Goal: Task Accomplishment & Management: Use online tool/utility

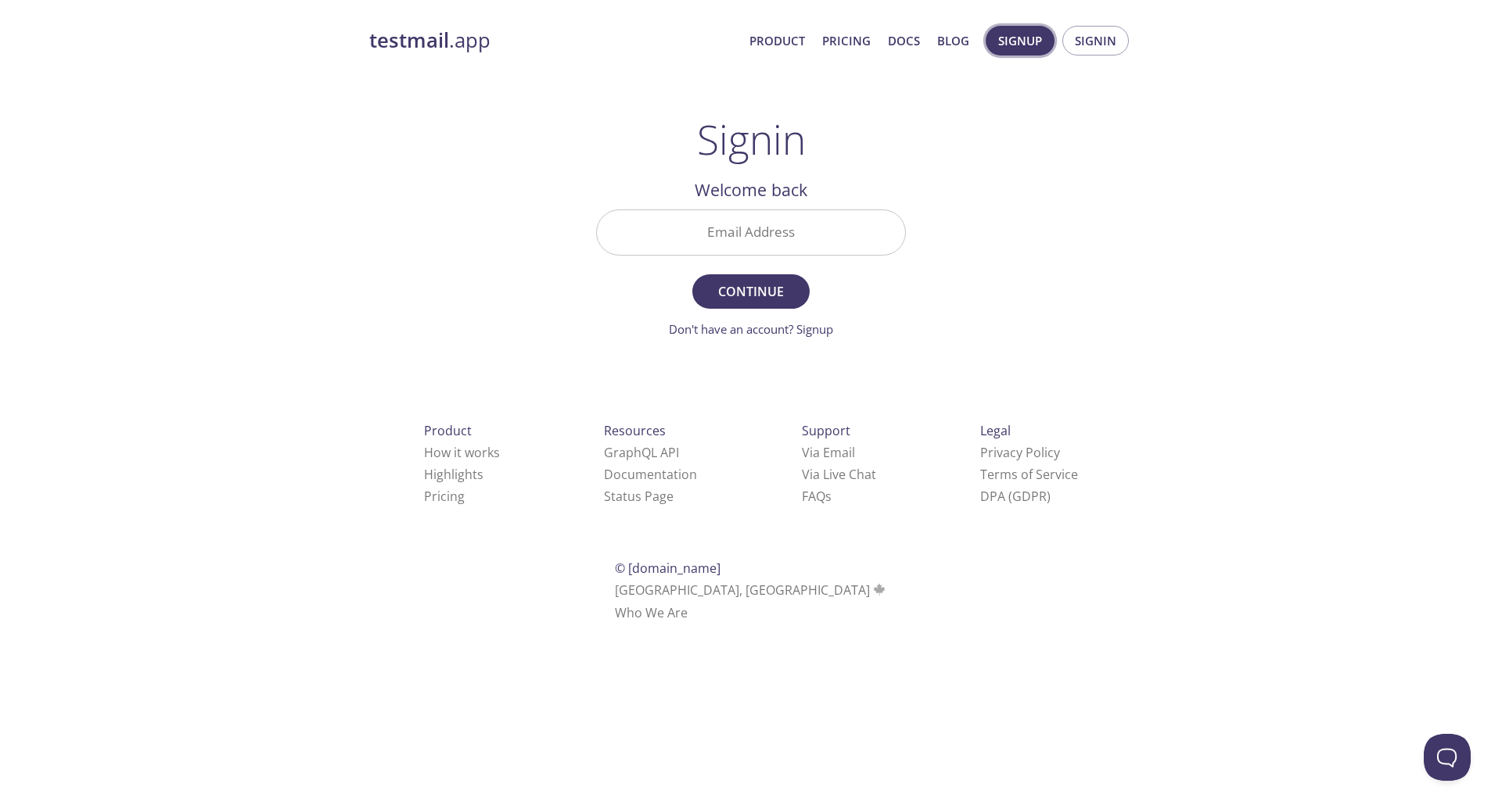
click at [1030, 40] on span "Signup" at bounding box center [1020, 41] width 43 height 21
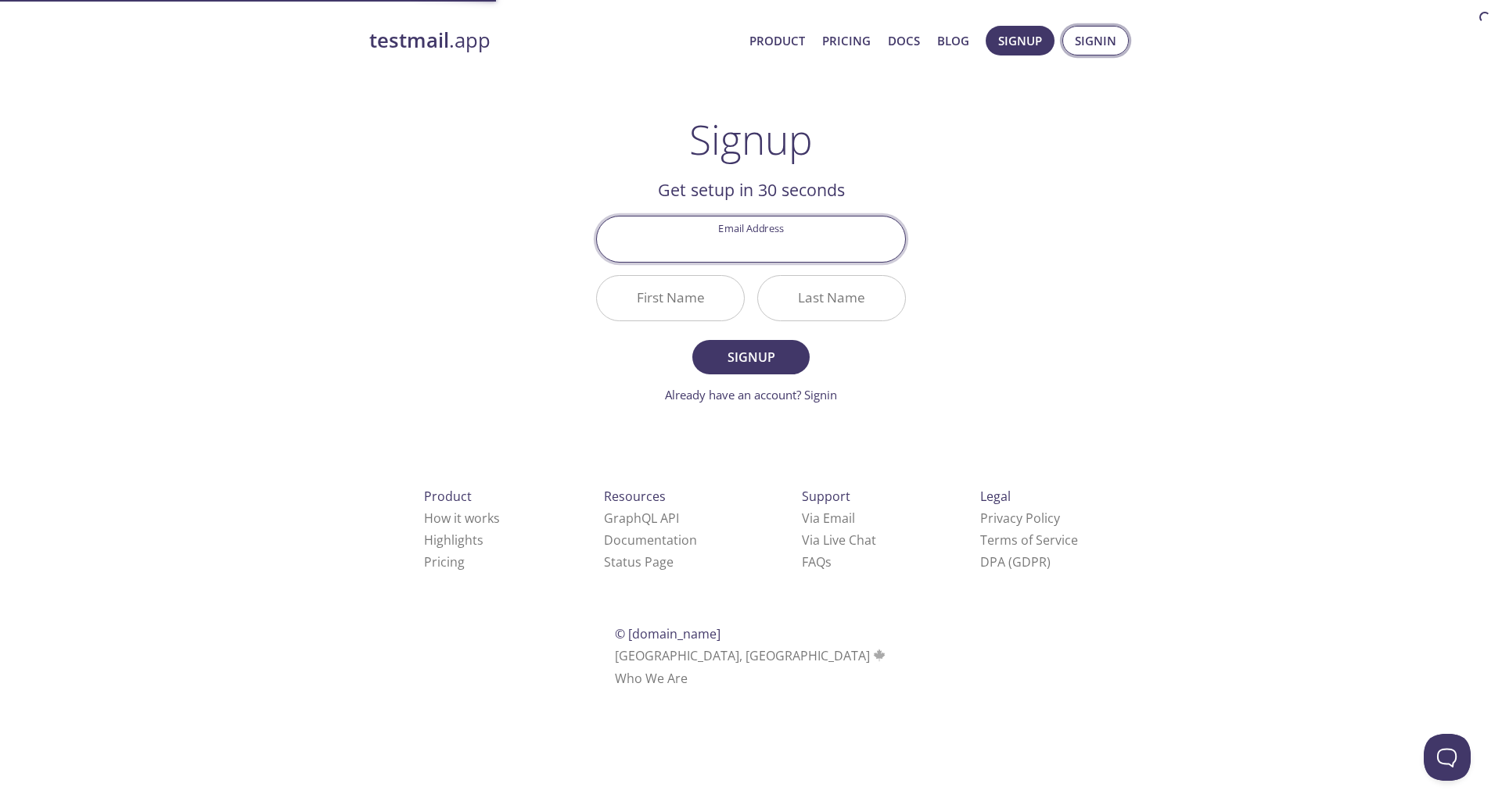
click at [1107, 36] on span "Signin" at bounding box center [1095, 41] width 42 height 21
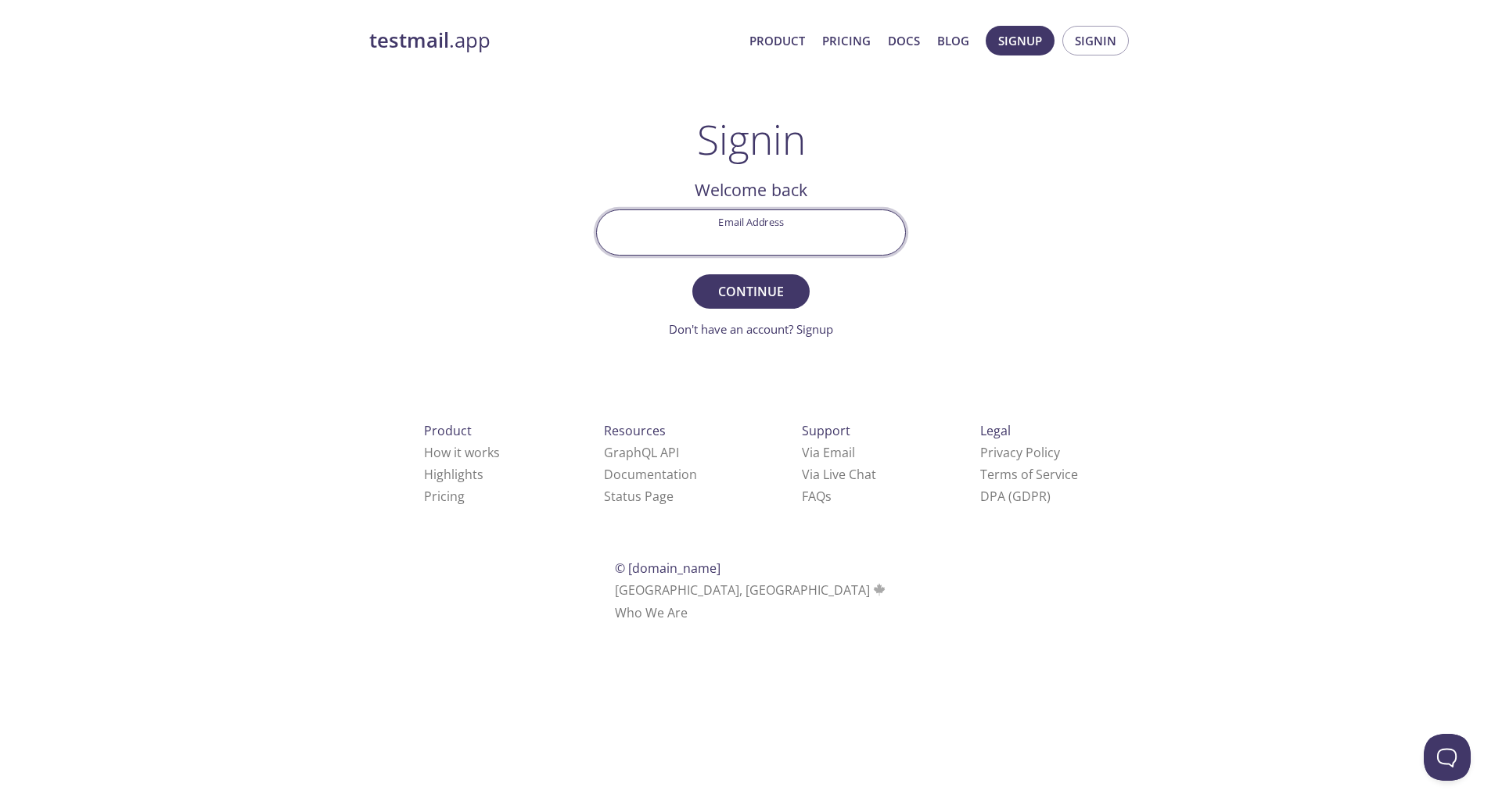
click at [742, 226] on input "Email Address" at bounding box center [751, 232] width 309 height 44
click at [750, 240] on input "Email Address" at bounding box center [751, 232] width 309 height 44
paste input "[EMAIL_ADDRESS][DOMAIN_NAME]"
type input "[EMAIL_ADDRESS][DOMAIN_NAME]"
click at [758, 286] on span "Continue" at bounding box center [751, 291] width 83 height 22
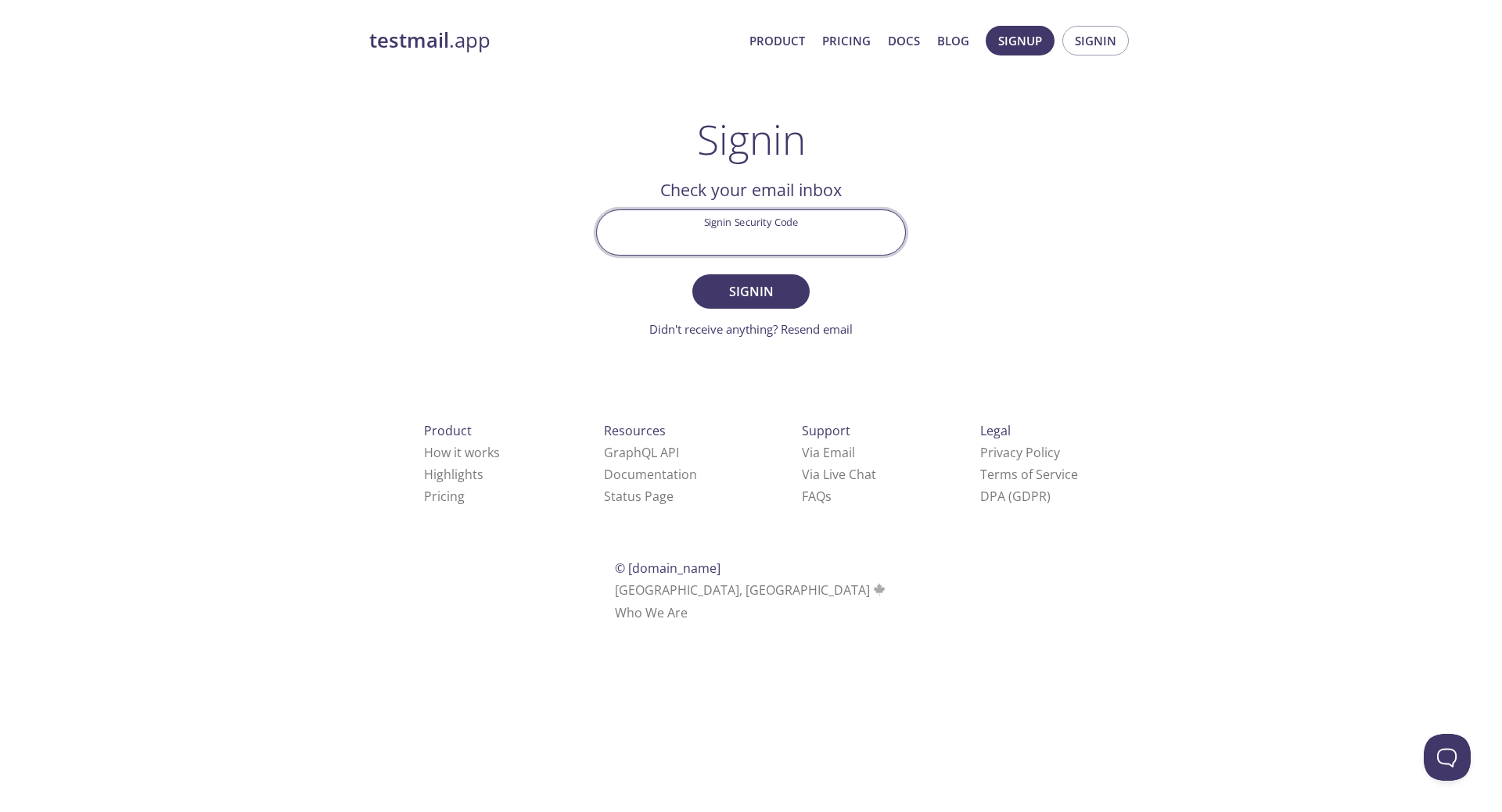
click at [794, 254] on input "Signin Security Code" at bounding box center [751, 232] width 309 height 44
click at [794, 241] on input "Signin Security Code" at bounding box center [751, 232] width 309 height 44
click at [764, 326] on link "Didn't receive anything? Resend email" at bounding box center [751, 329] width 204 height 16
click at [395, 37] on strong "testmail" at bounding box center [409, 40] width 80 height 27
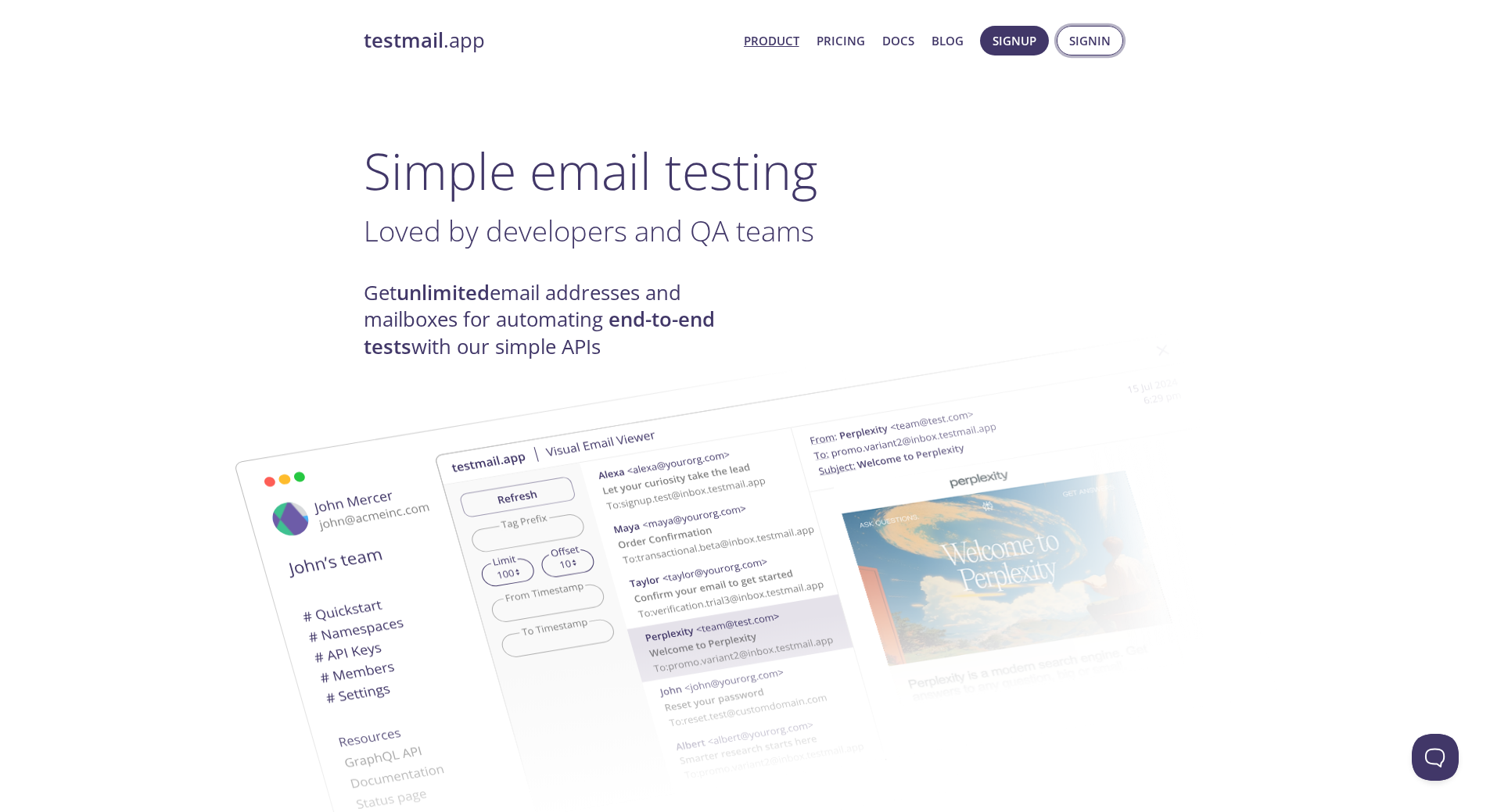
click at [1096, 46] on span "Signin" at bounding box center [1090, 41] width 42 height 21
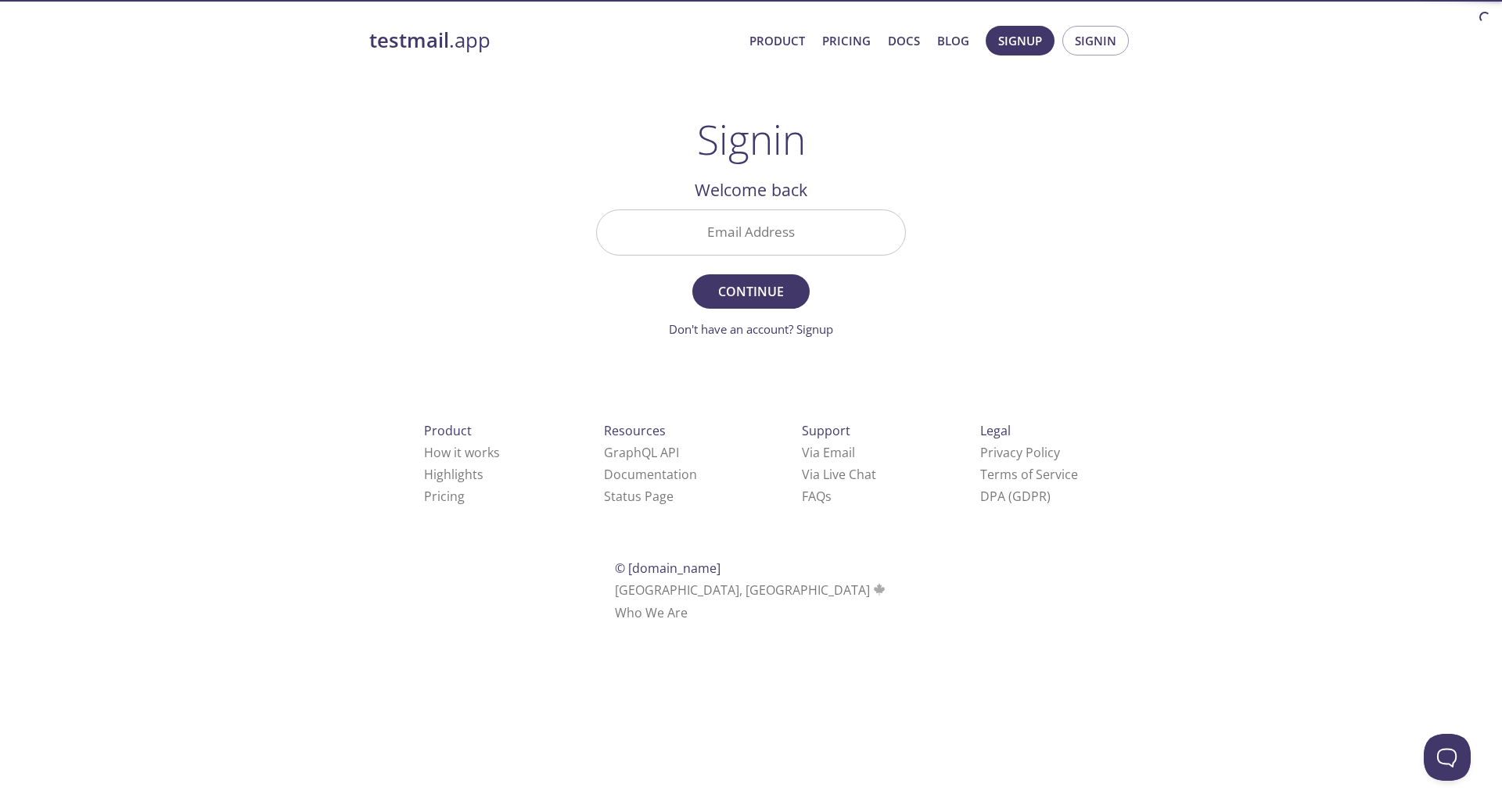
click at [794, 236] on input "Email Address" at bounding box center [751, 232] width 309 height 44
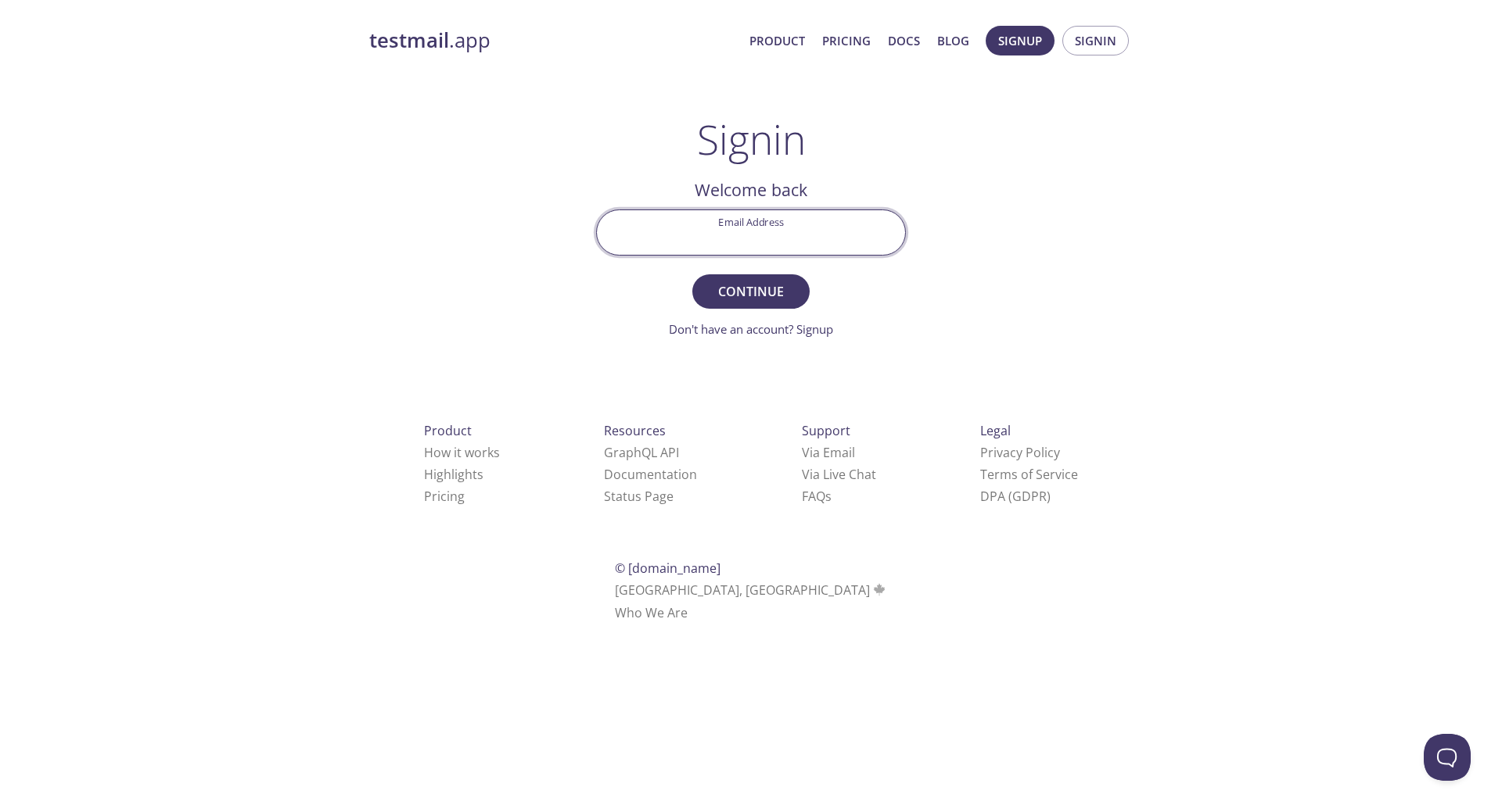
click at [764, 240] on input "Email Address" at bounding box center [751, 232] width 309 height 44
paste input "[EMAIL_ADDRESS][DOMAIN_NAME]"
type input "[EMAIL_ADDRESS][DOMAIN_NAME]"
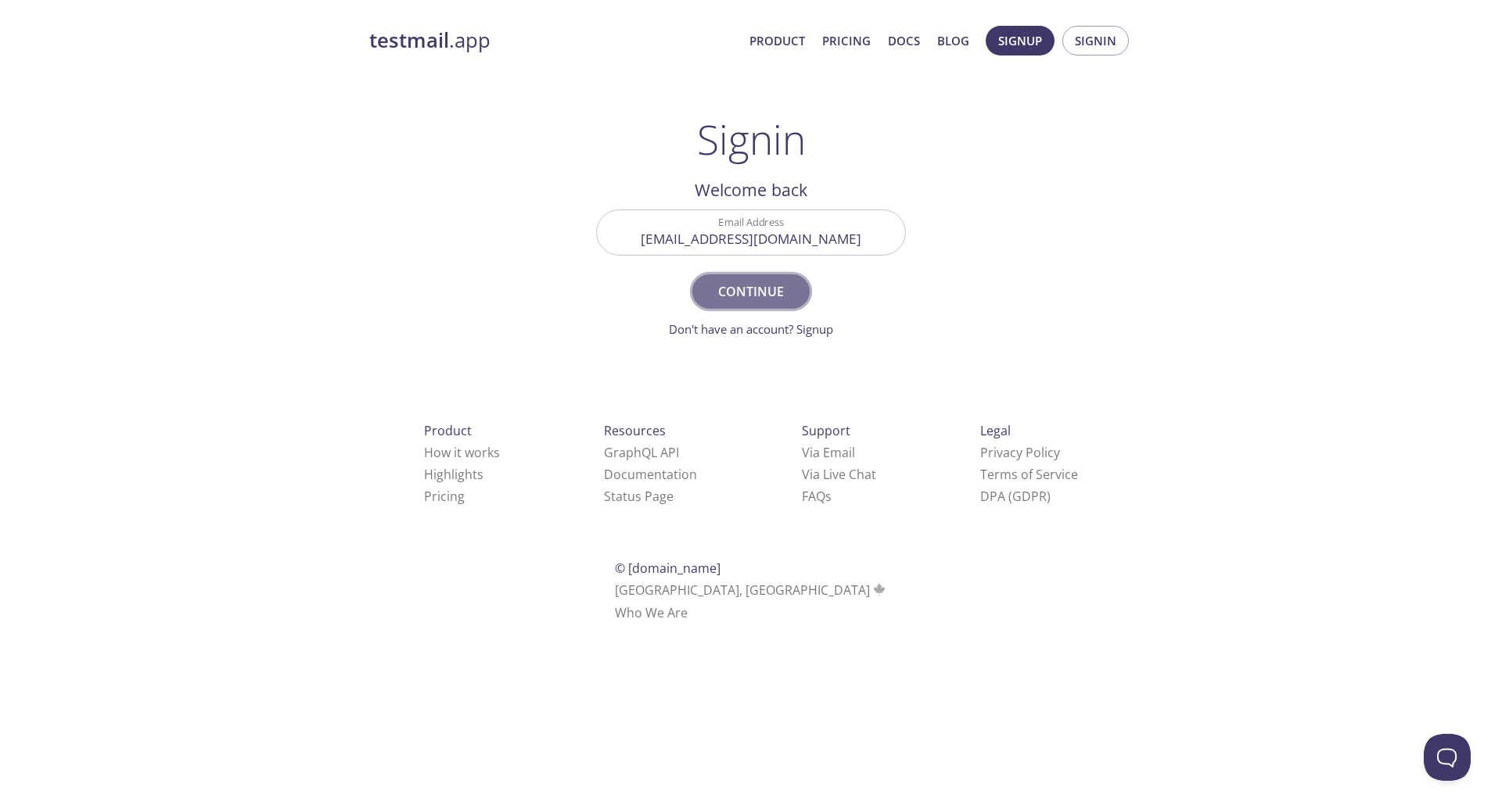
click at [767, 294] on span "Continue" at bounding box center [751, 291] width 83 height 22
click at [836, 241] on input "Signin Security Code" at bounding box center [751, 232] width 309 height 44
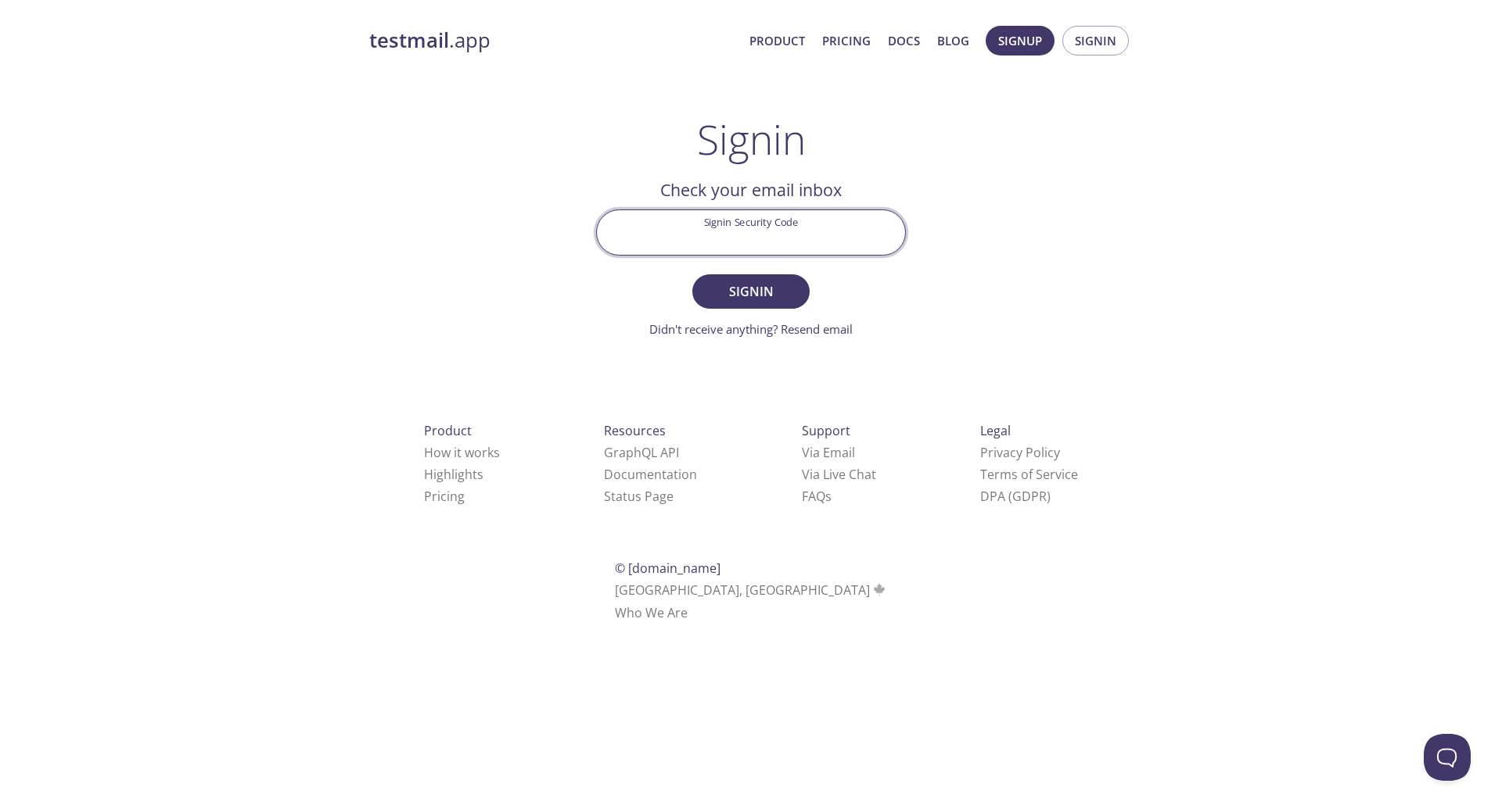
paste input "CYMTGMD"
type input "CYMTGMD"
click at [748, 281] on span "Signin" at bounding box center [751, 291] width 83 height 22
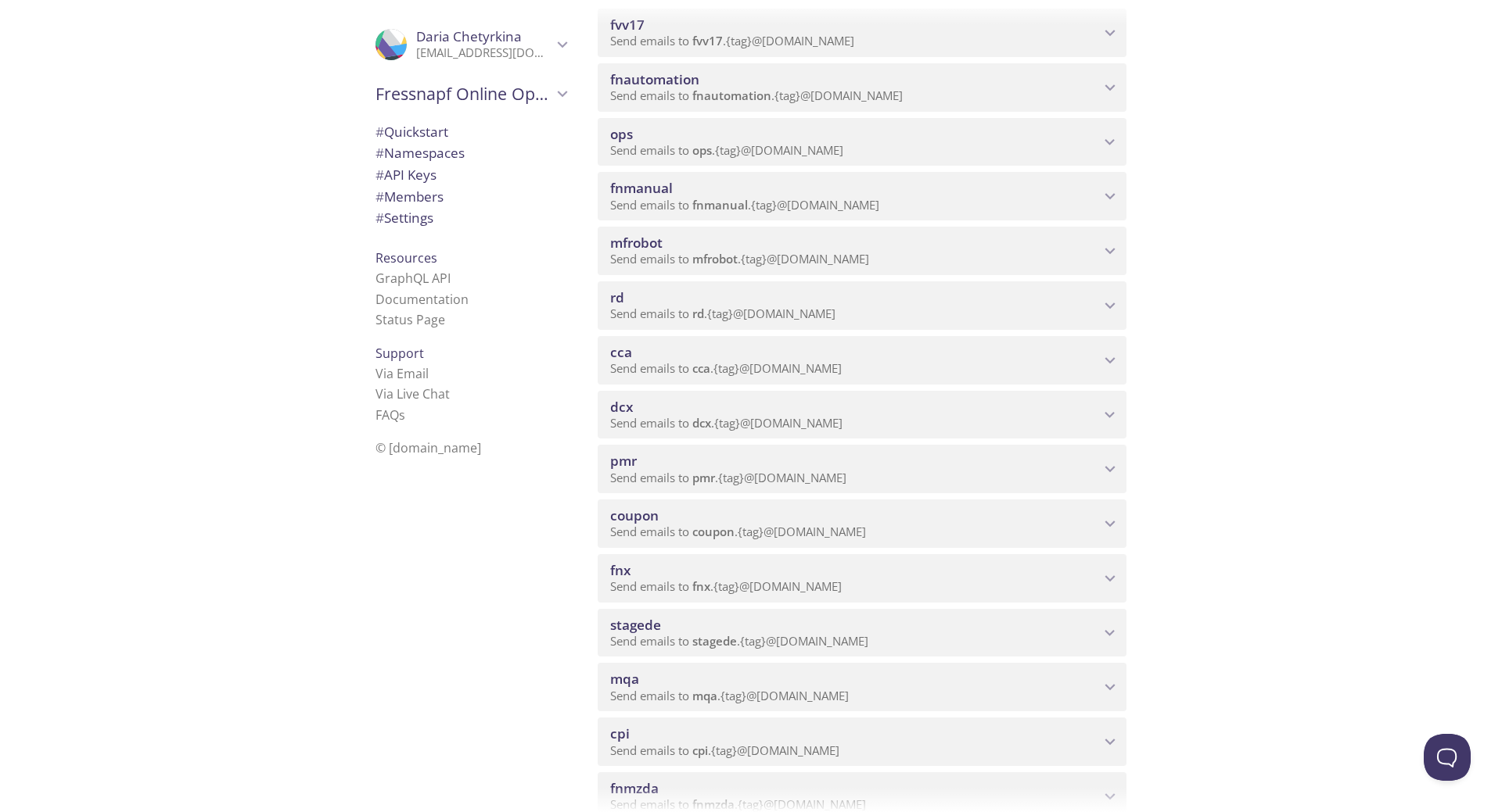
scroll to position [469, 0]
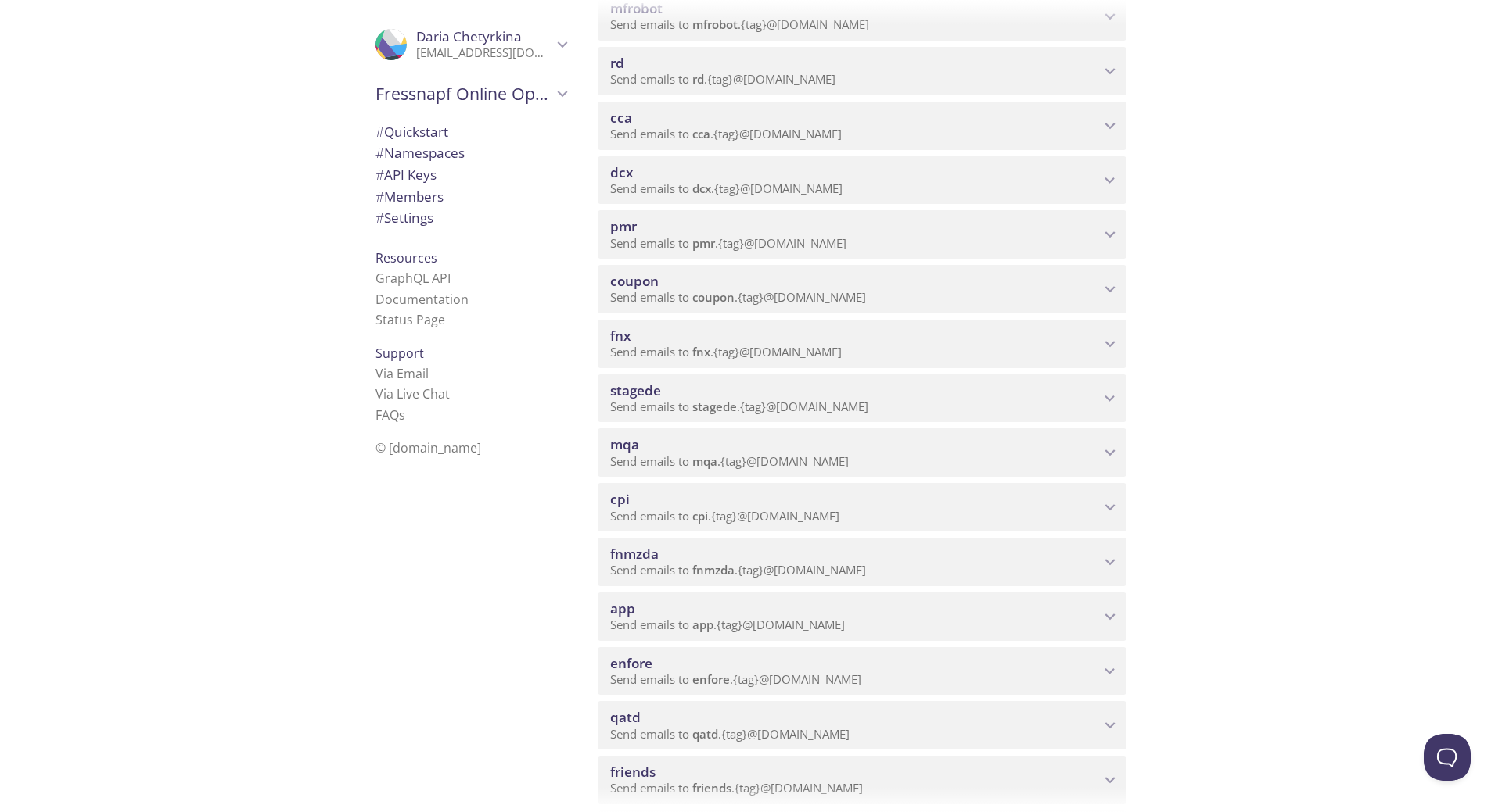
click at [772, 445] on span "mqa" at bounding box center [855, 445] width 490 height 17
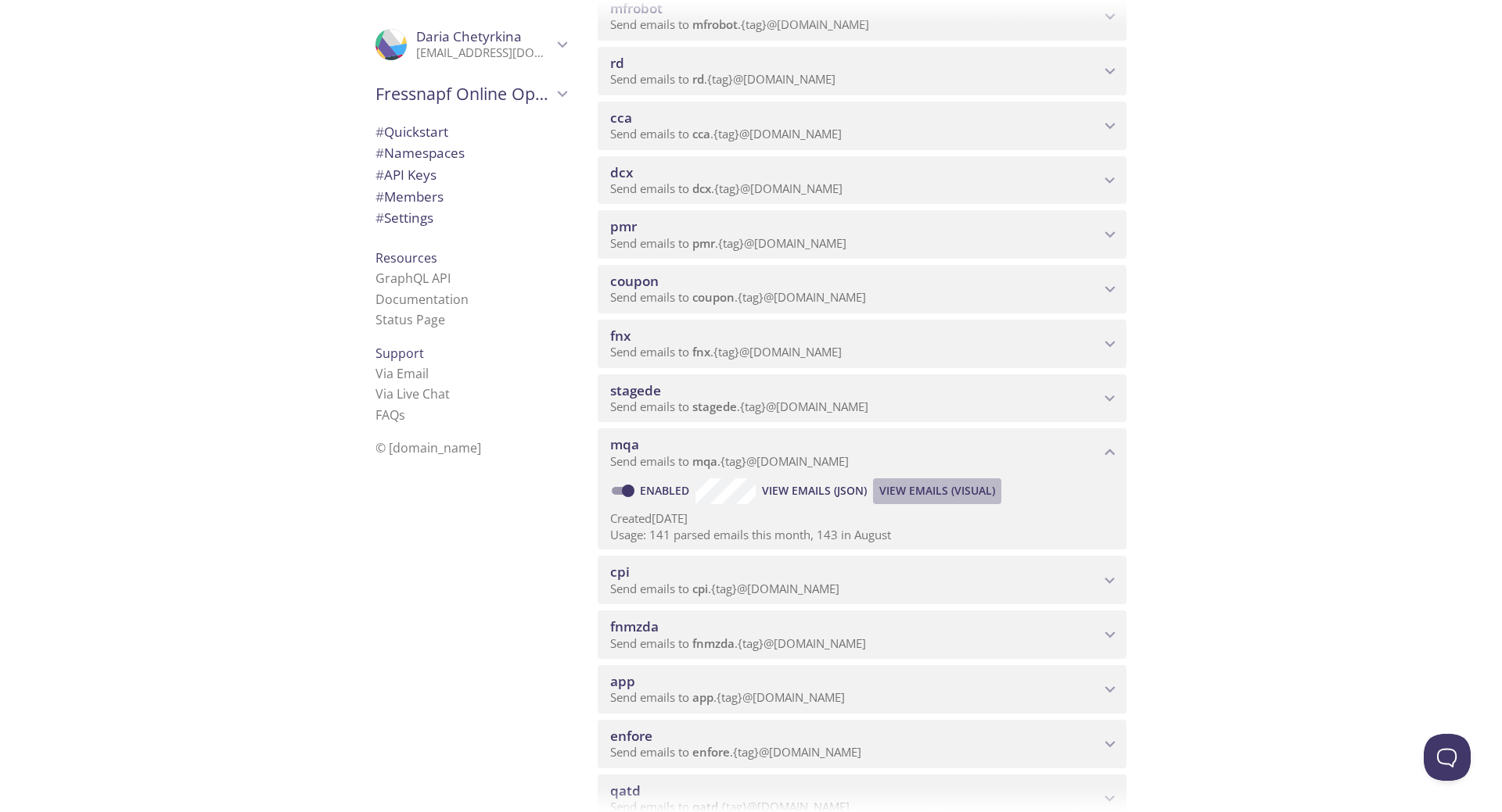
click at [938, 496] on span "View Emails (Visual)" at bounding box center [937, 491] width 116 height 19
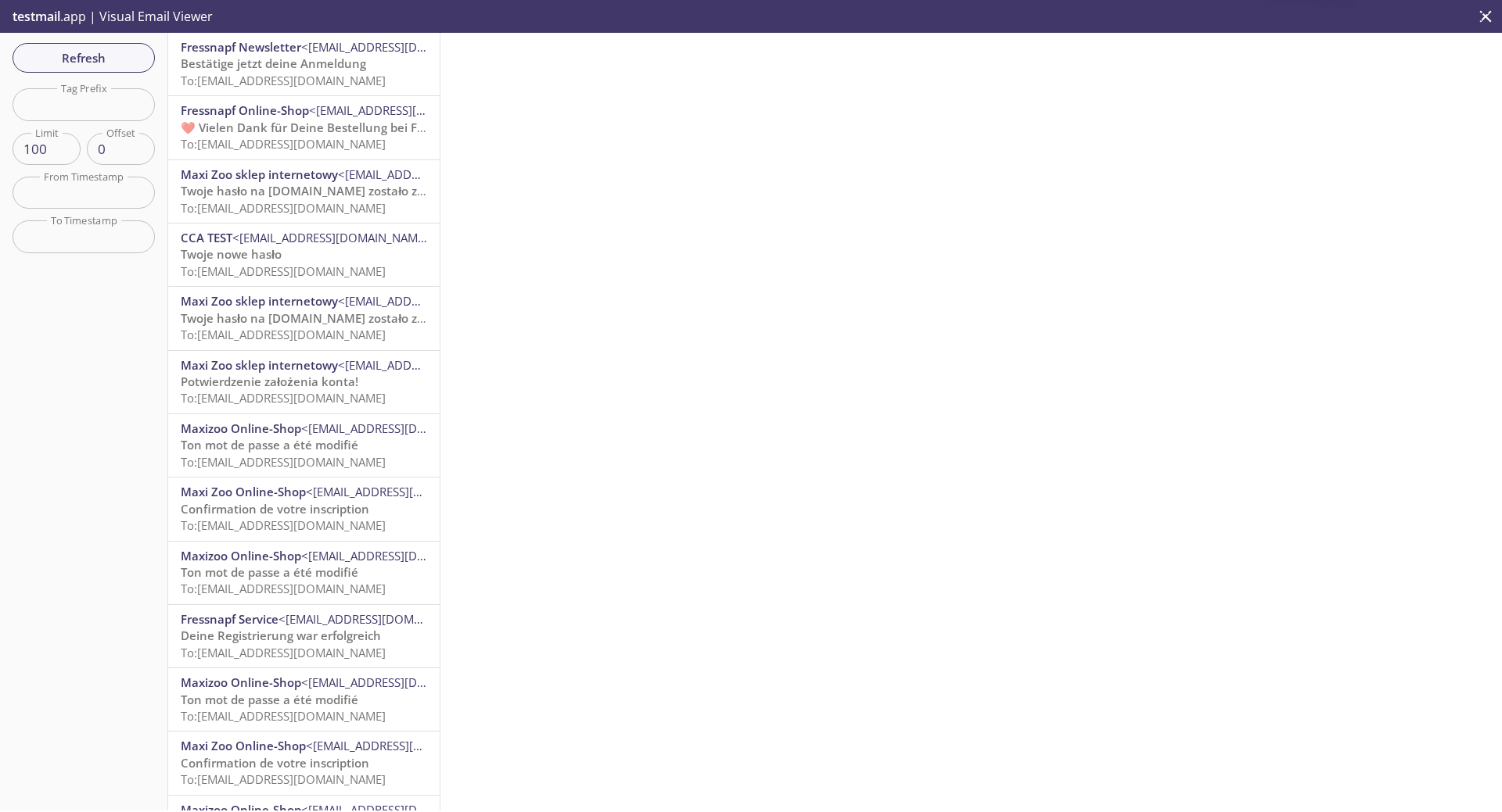
click at [291, 73] on span "To: [EMAIL_ADDRESS][DOMAIN_NAME]" at bounding box center [283, 80] width 205 height 16
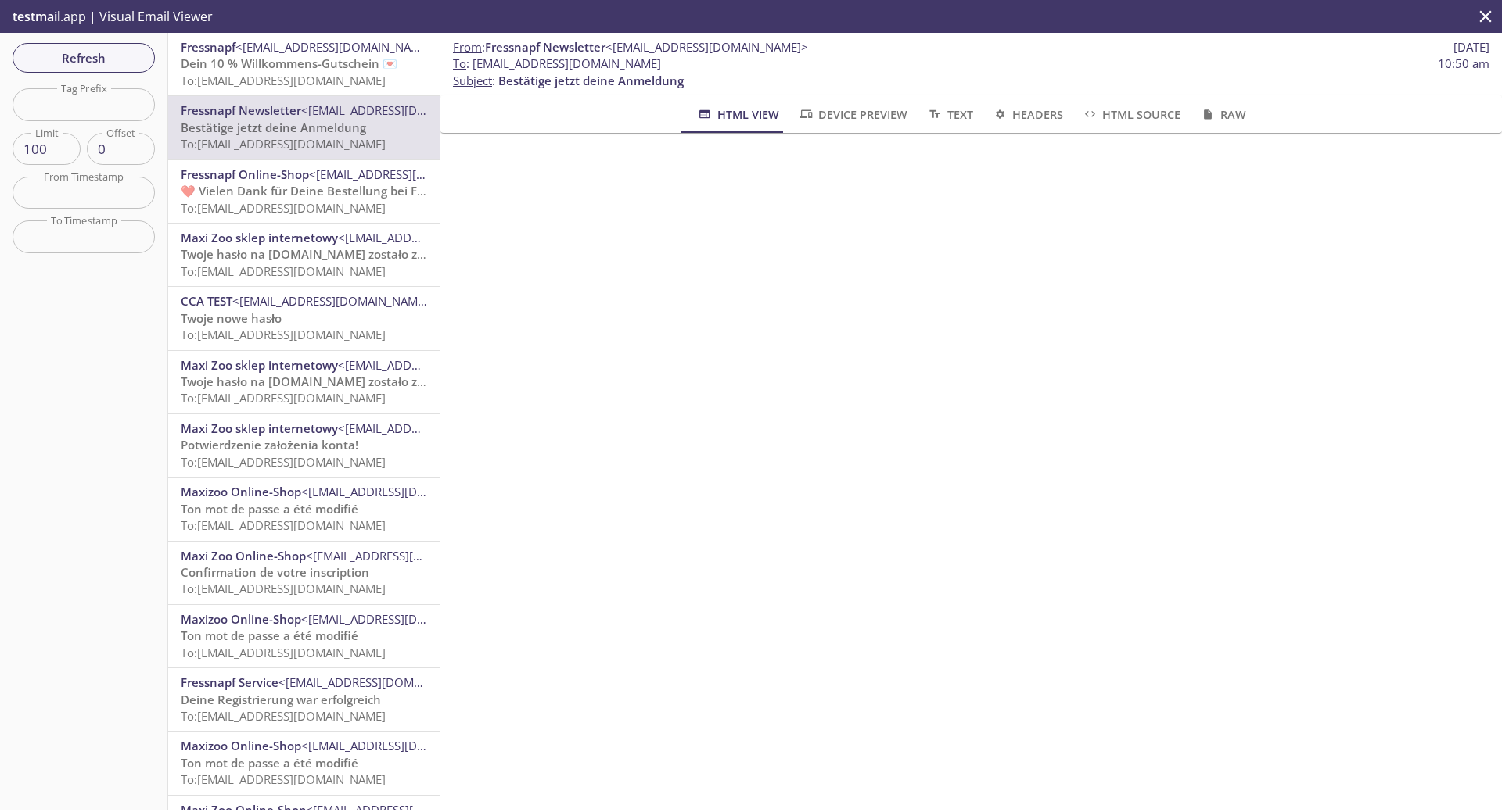
click at [276, 73] on span "To: [EMAIL_ADDRESS][DOMAIN_NAME]" at bounding box center [283, 80] width 205 height 16
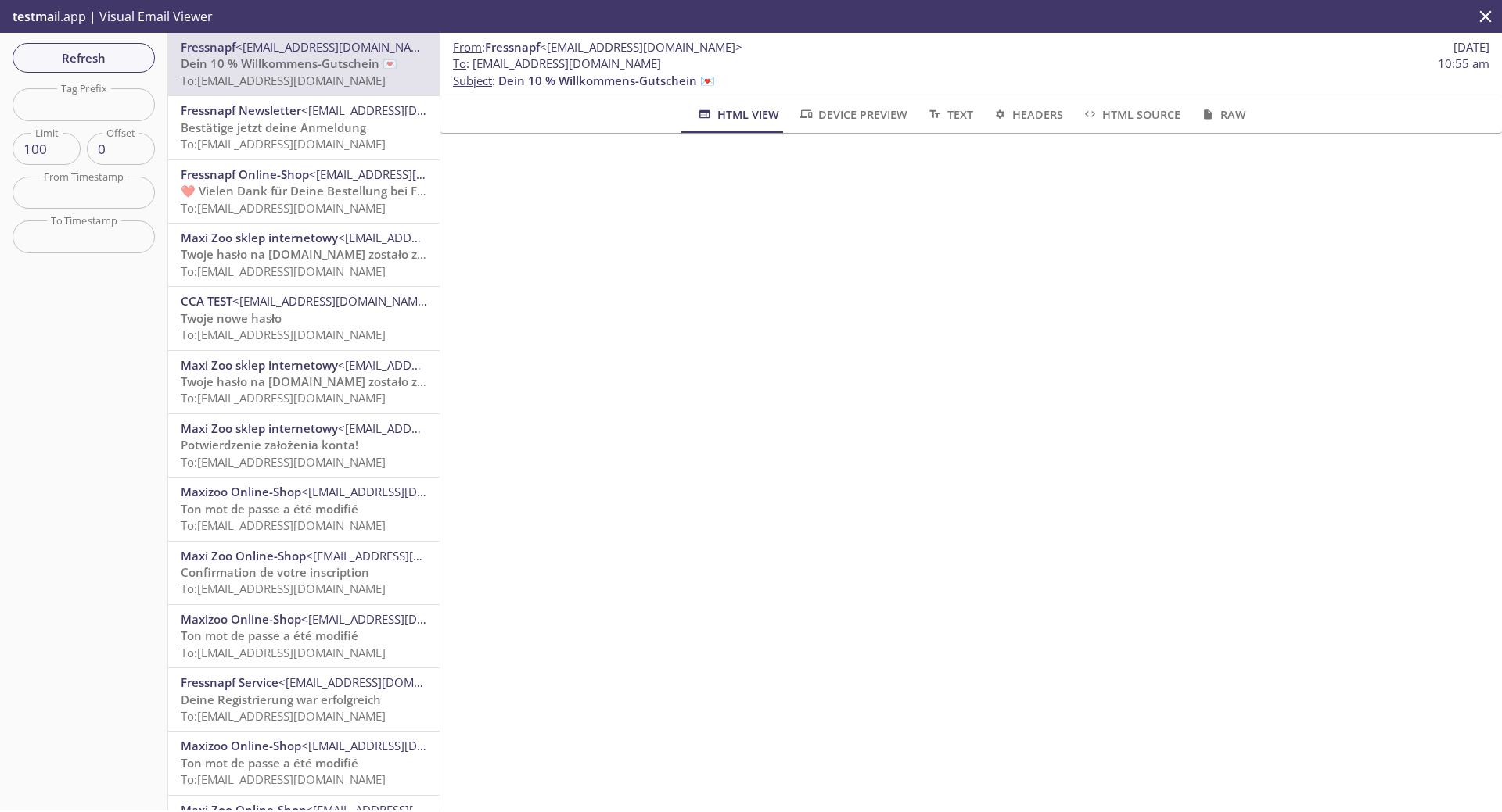
scroll to position [157, 0]
click at [259, 133] on span "Bestätige jetzt deine Anmeldung" at bounding box center [274, 127] width 185 height 16
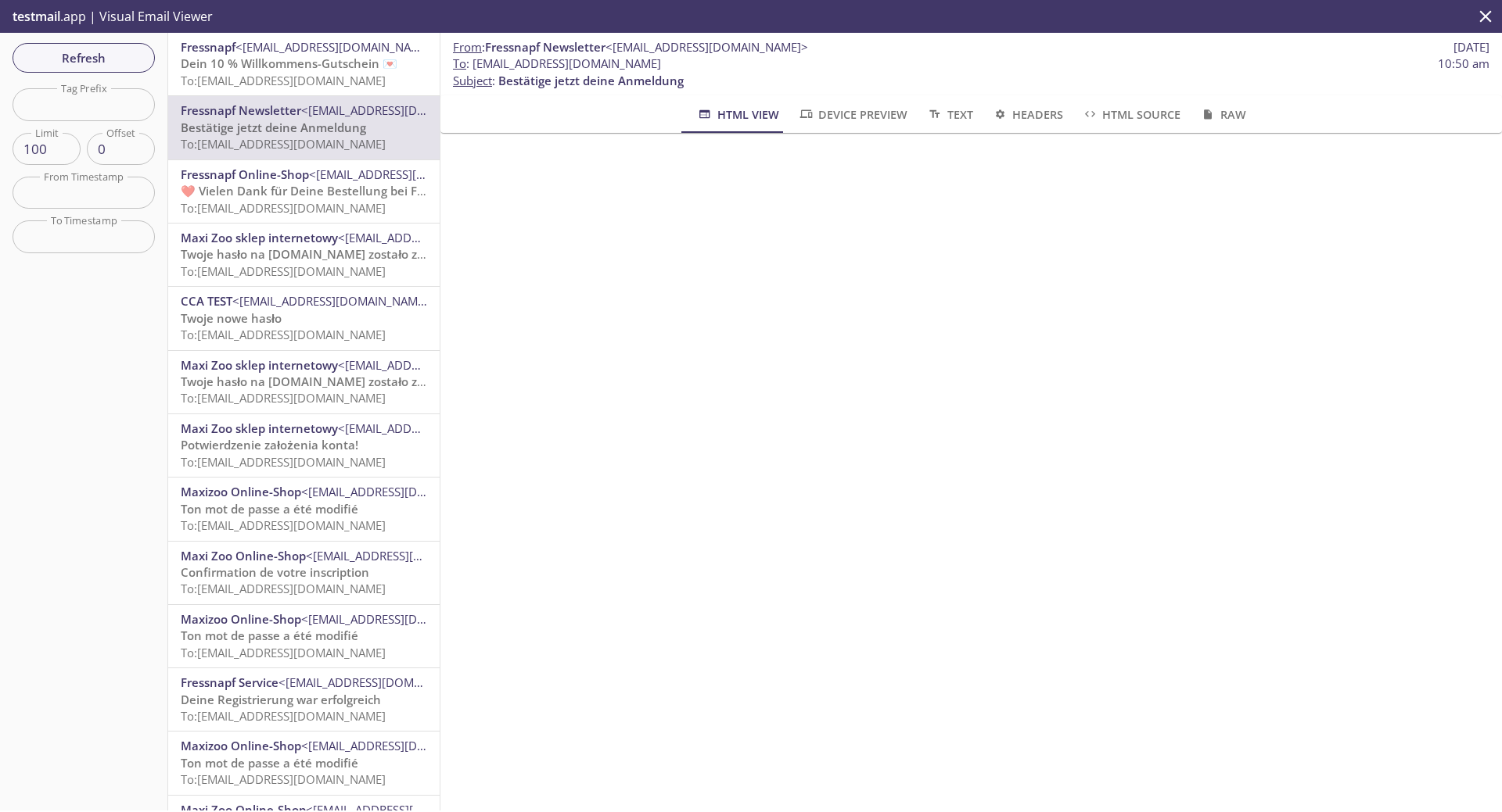
click at [261, 69] on span "Dein 10 % Willkommens-Gutschein 💌" at bounding box center [290, 63] width 217 height 16
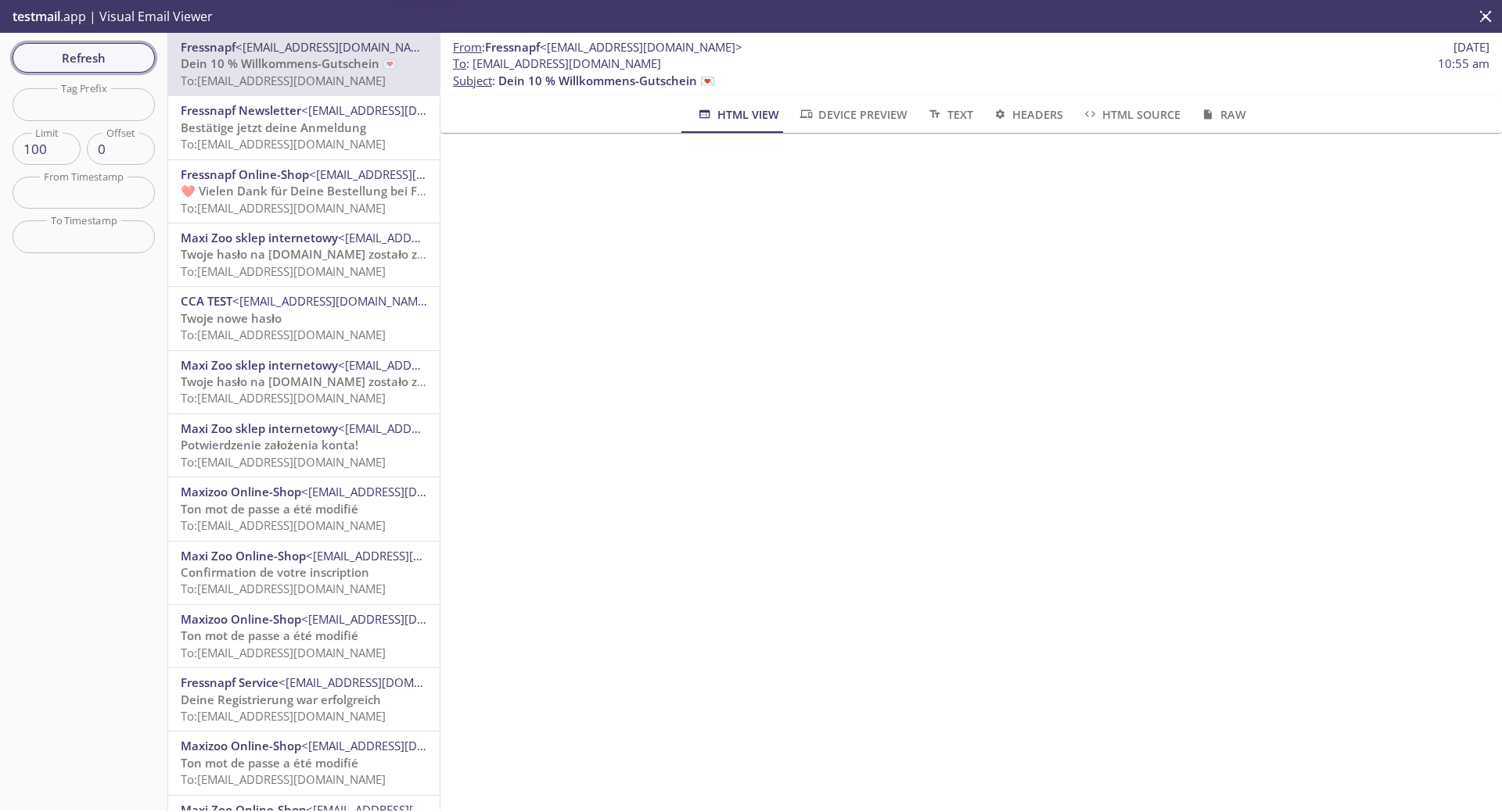
click at [98, 48] on span "Refresh" at bounding box center [84, 58] width 117 height 21
